Goal: Navigation & Orientation: Find specific page/section

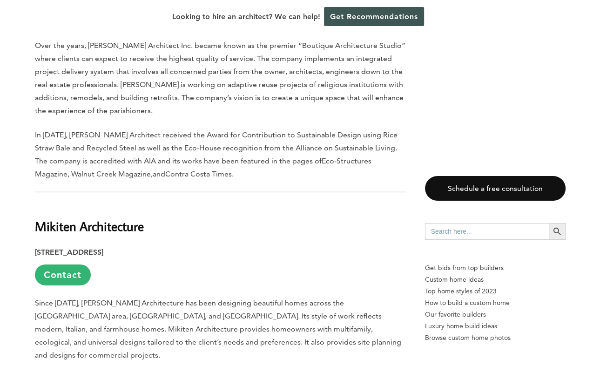
scroll to position [2607, 0]
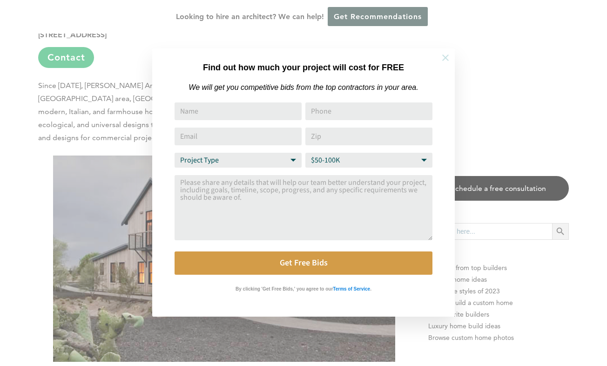
click at [442, 57] on icon at bounding box center [445, 58] width 10 height 10
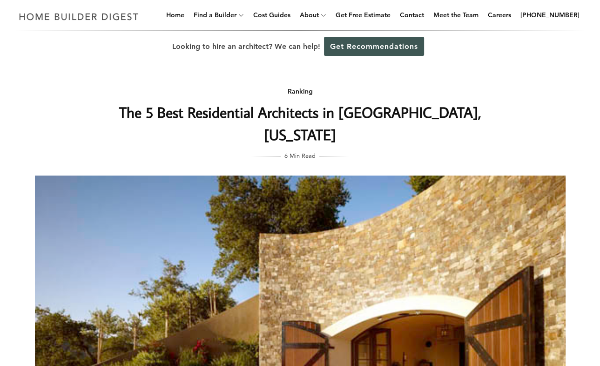
scroll to position [0, 0]
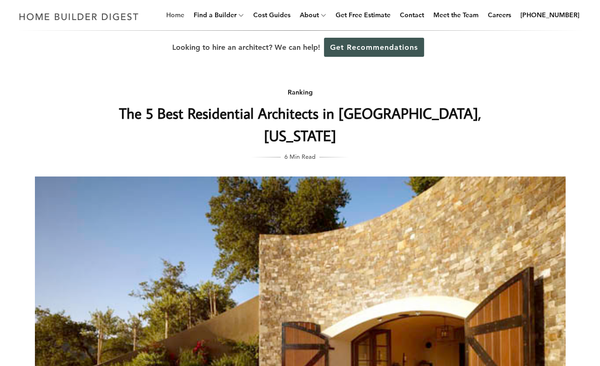
click at [188, 16] on link "Home" at bounding box center [175, 15] width 26 height 30
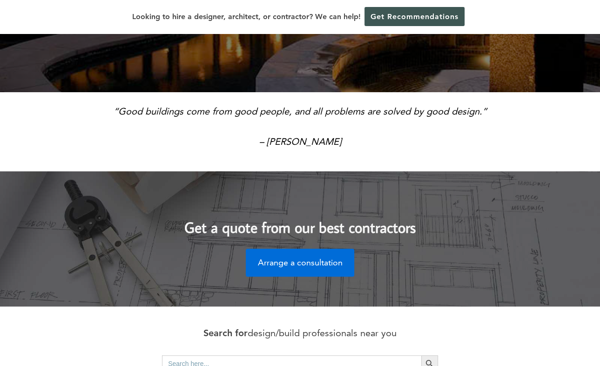
scroll to position [434, 0]
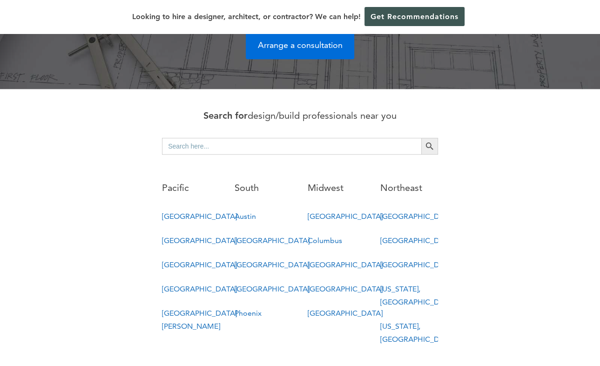
click at [179, 309] on link "[GEOGRAPHIC_DATA][PERSON_NAME]" at bounding box center [199, 320] width 75 height 22
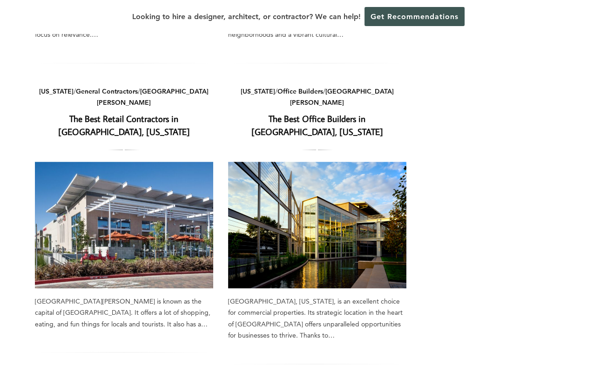
scroll to position [674, 0]
